Goal: Task Accomplishment & Management: Check status

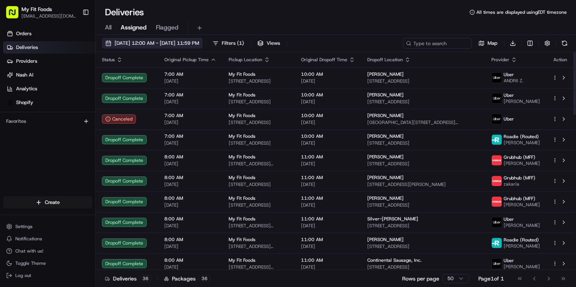
click at [108, 43] on button "[DATE] 12:00 AM - [DATE] 11:59 PM" at bounding box center [152, 43] width 101 height 11
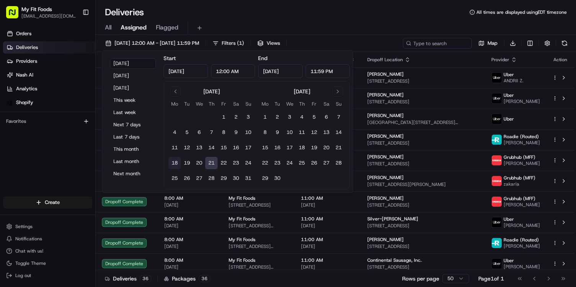
click at [177, 161] on button "18" at bounding box center [175, 163] width 12 height 12
type input "[DATE]"
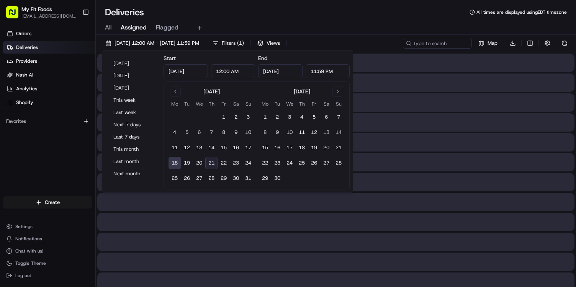
click at [177, 161] on button "18" at bounding box center [175, 163] width 12 height 12
click at [268, 16] on div "Deliveries All times are displayed using EDT timezone" at bounding box center [336, 12] width 481 height 12
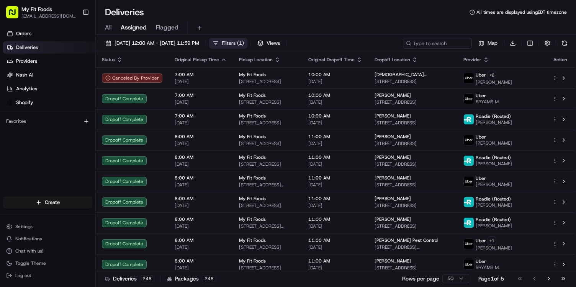
click at [248, 39] on button "Filters ( 1 )" at bounding box center [228, 43] width 38 height 11
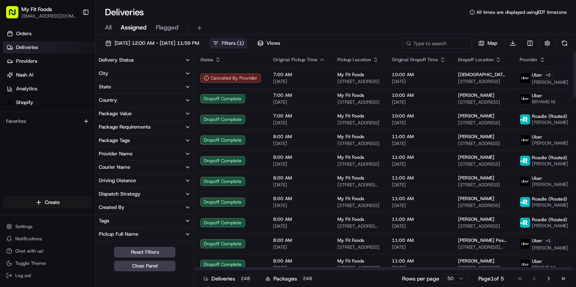
click at [177, 60] on button "Delivery Status" at bounding box center [145, 60] width 98 height 13
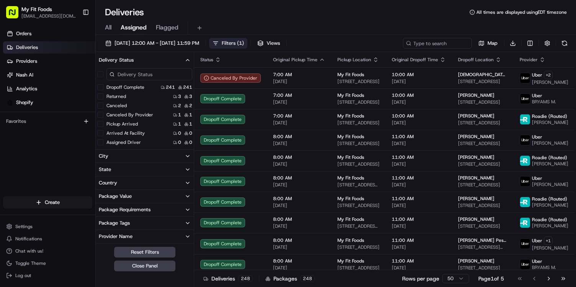
click at [151, 87] on div "Dropoff Complete 241 241" at bounding box center [145, 88] width 98 height 8
click at [140, 87] on label "Dropoff Complete" at bounding box center [126, 87] width 38 height 6
click at [103, 87] on button "Dropoff Complete" at bounding box center [100, 87] width 6 height 6
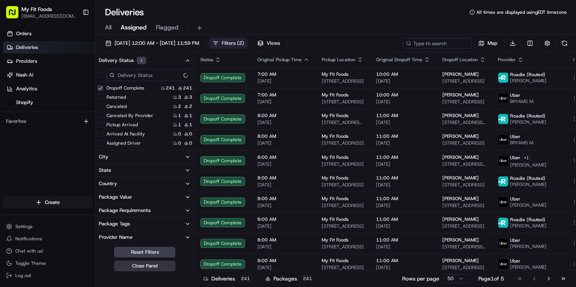
click at [129, 267] on button "Close Panel" at bounding box center [144, 266] width 61 height 11
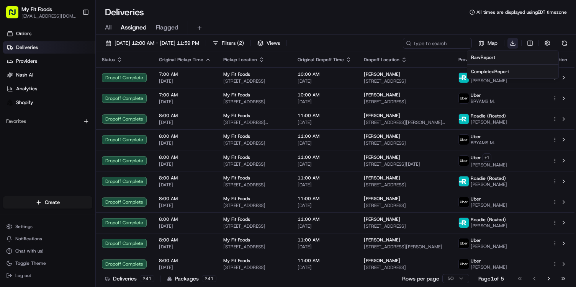
click at [514, 43] on html "My Fit Foods [EMAIL_ADDRESS][DOMAIN_NAME] Toggle Sidebar Orders Deliveries Prov…" at bounding box center [288, 143] width 576 height 287
click at [495, 71] on span "Completed Report" at bounding box center [490, 72] width 38 height 6
click at [466, 18] on div "Deliveries All times are displayed using EDT timezone" at bounding box center [336, 12] width 481 height 12
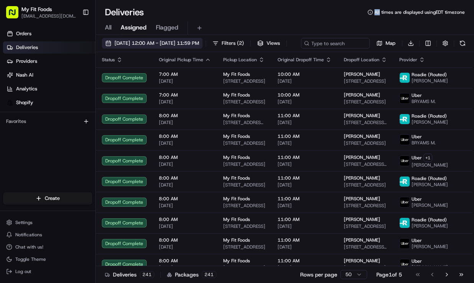
click at [109, 41] on button "[DATE] 12:00 AM - [DATE] 11:59 PM" at bounding box center [152, 43] width 101 height 11
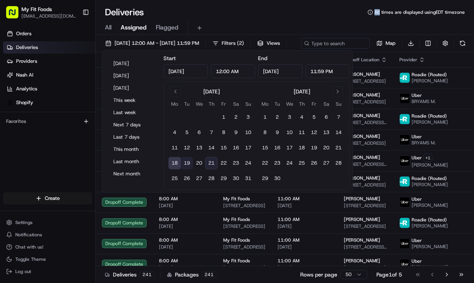
click at [185, 165] on button "19" at bounding box center [187, 163] width 12 height 12
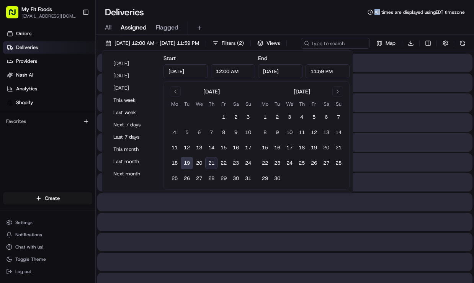
type input "[DATE]"
click at [185, 165] on button "19" at bounding box center [187, 163] width 12 height 12
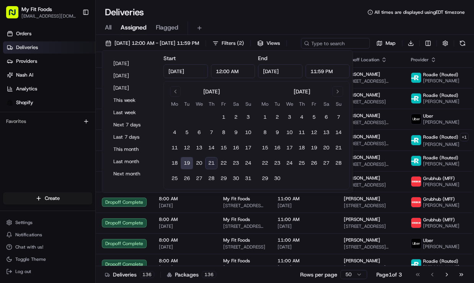
click at [341, 15] on div "Deliveries All times are displayed using EDT timezone" at bounding box center [285, 12] width 379 height 12
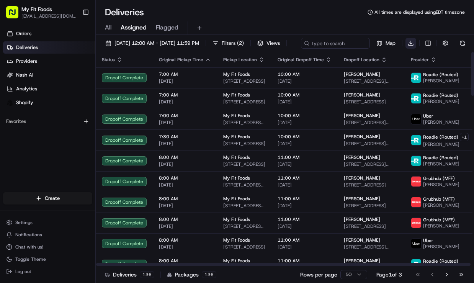
click at [213, 57] on html "My Fit Foods [EMAIL_ADDRESS][DOMAIN_NAME] Toggle Sidebar Orders Deliveries Prov…" at bounding box center [237, 141] width 474 height 283
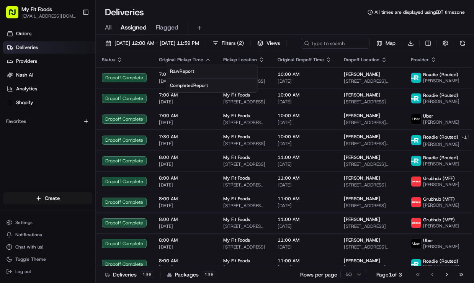
click at [201, 85] on span "Completed Report" at bounding box center [189, 85] width 38 height 6
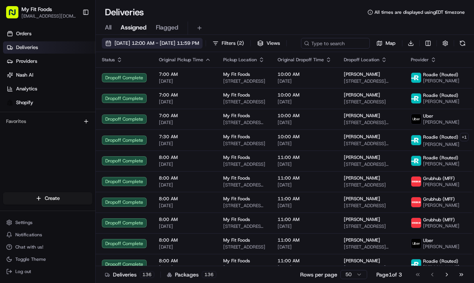
click at [110, 43] on button "[DATE] 12:00 AM - [DATE] 11:59 PM" at bounding box center [152, 43] width 101 height 11
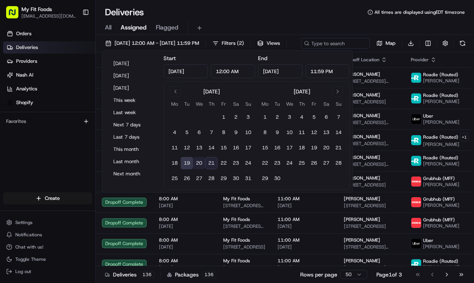
click at [202, 159] on button "20" at bounding box center [199, 163] width 12 height 12
type input "[DATE]"
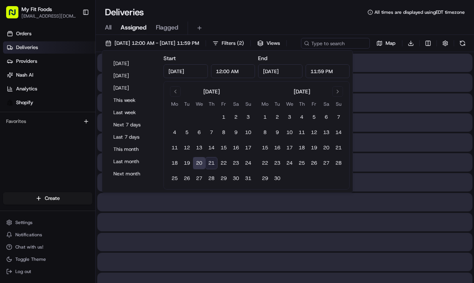
click at [202, 159] on button "20" at bounding box center [199, 163] width 12 height 12
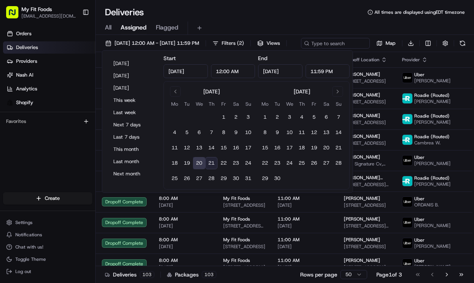
click at [201, 164] on button "20" at bounding box center [199, 163] width 12 height 12
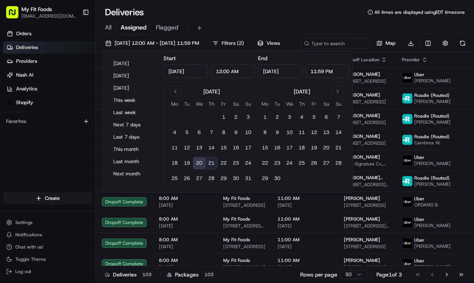
click at [201, 164] on button "20" at bounding box center [199, 163] width 12 height 12
click at [286, 27] on div "All Assigned Flagged" at bounding box center [285, 27] width 379 height 13
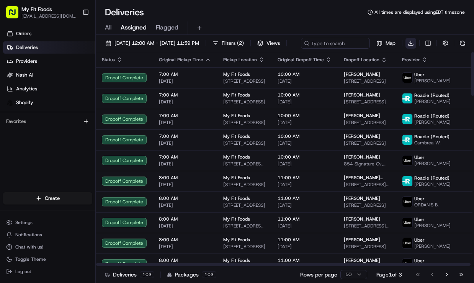
click at [213, 58] on html "My Fit Foods [EMAIL_ADDRESS][DOMAIN_NAME] Toggle Sidebar Orders Deliveries Prov…" at bounding box center [237, 141] width 474 height 283
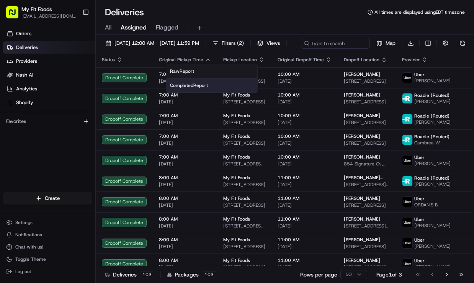
click at [212, 85] on div "Completed Report" at bounding box center [212, 85] width 84 height 6
